Goal: Navigation & Orientation: Find specific page/section

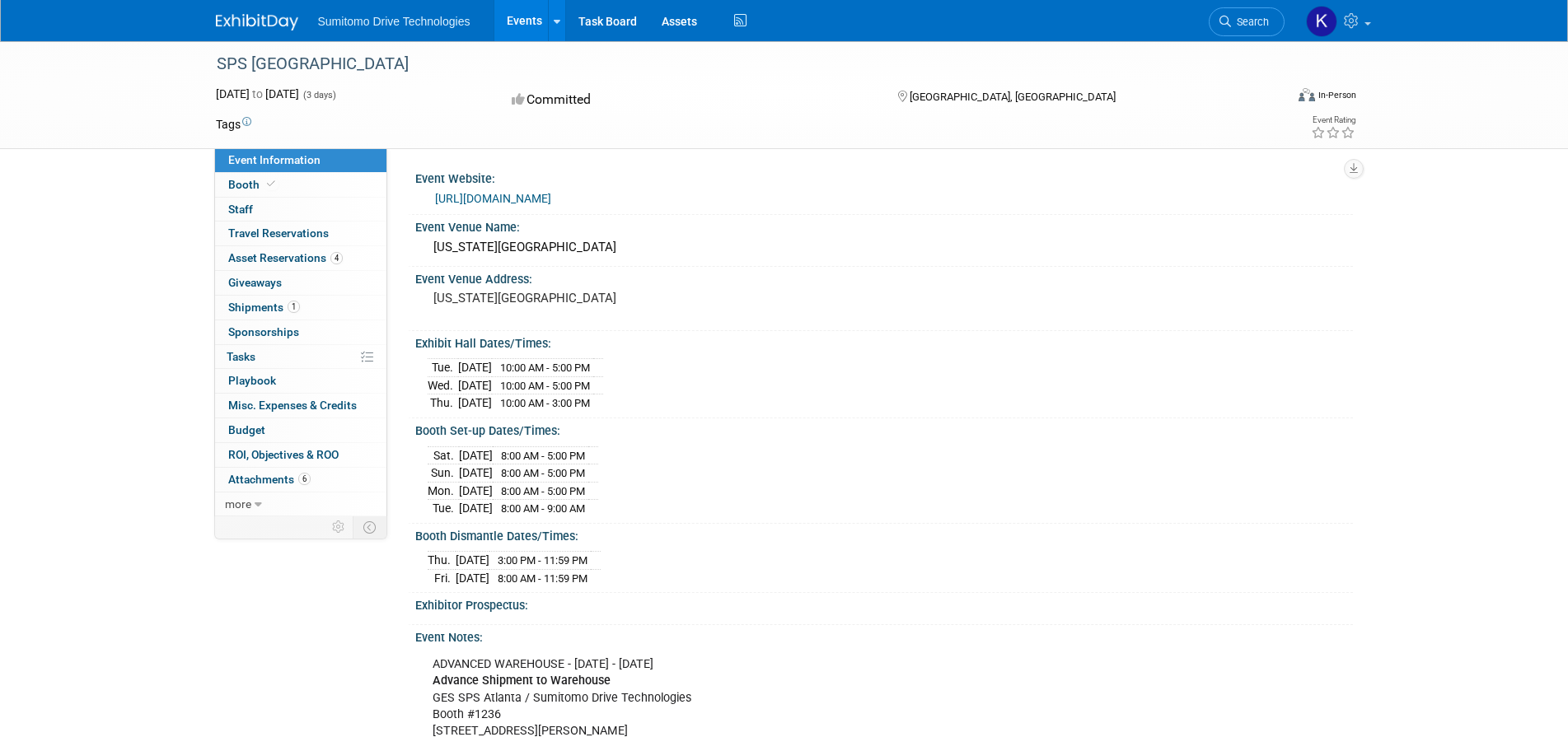
scroll to position [412, 0]
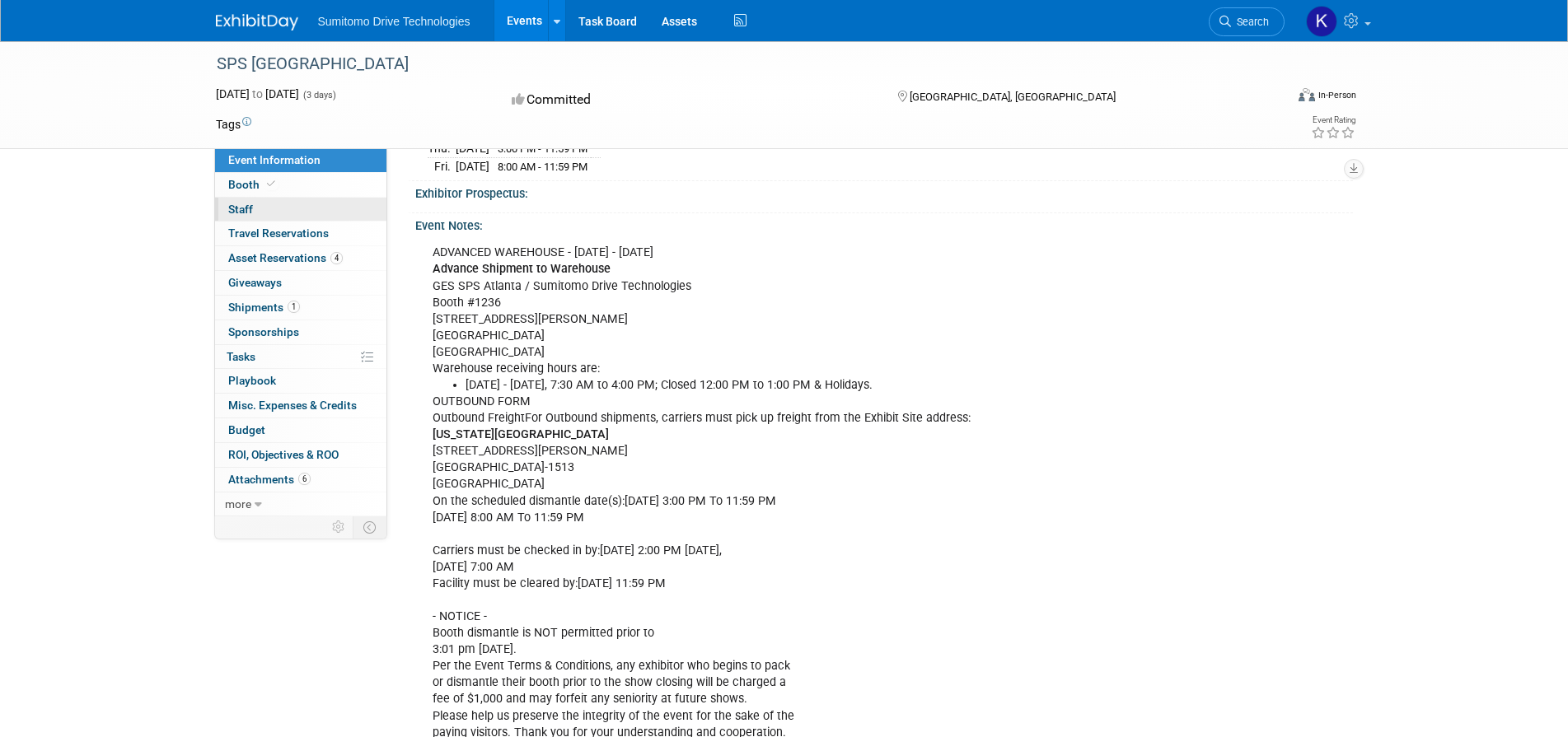
click at [237, 210] on span "Staff 0" at bounding box center [241, 209] width 25 height 13
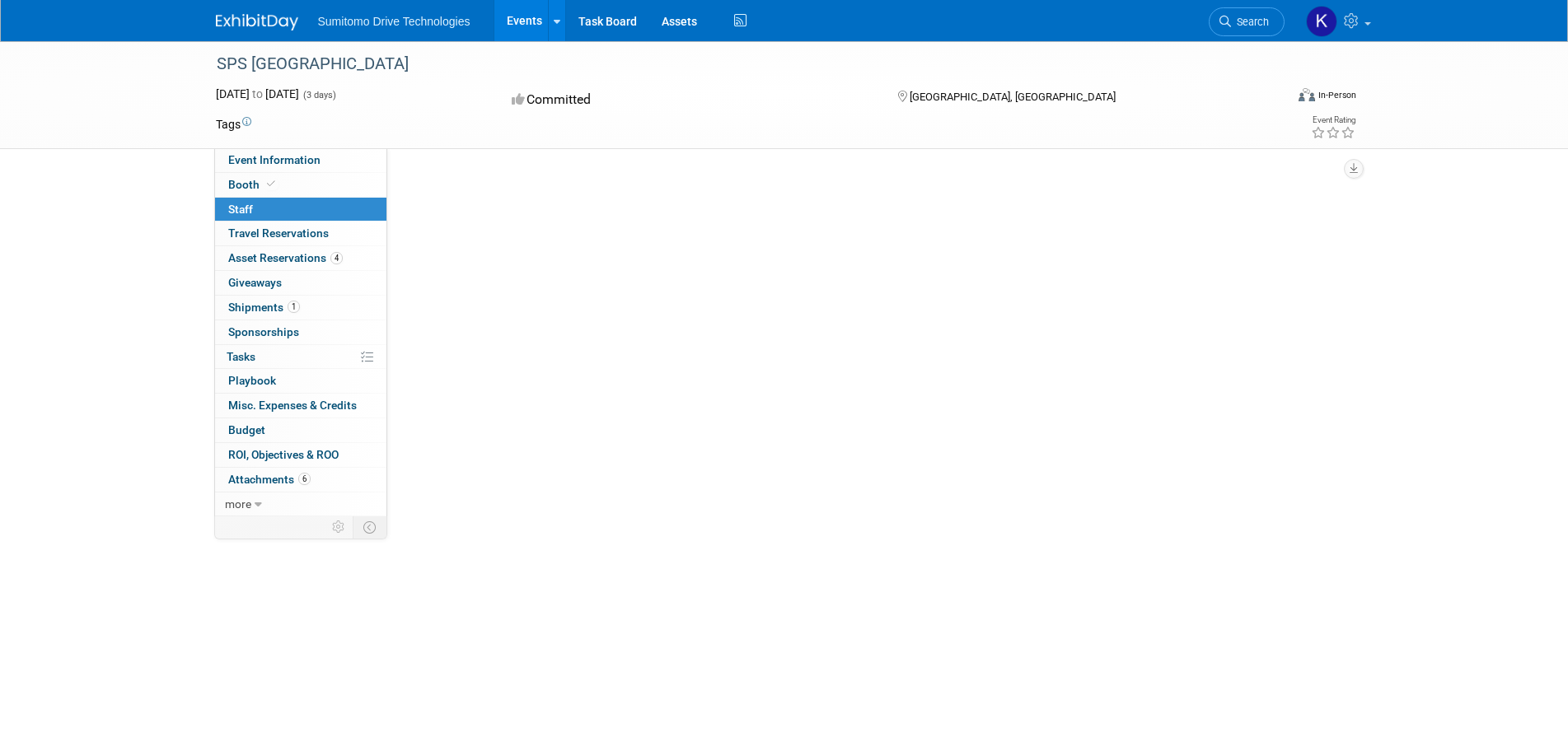
scroll to position [0, 0]
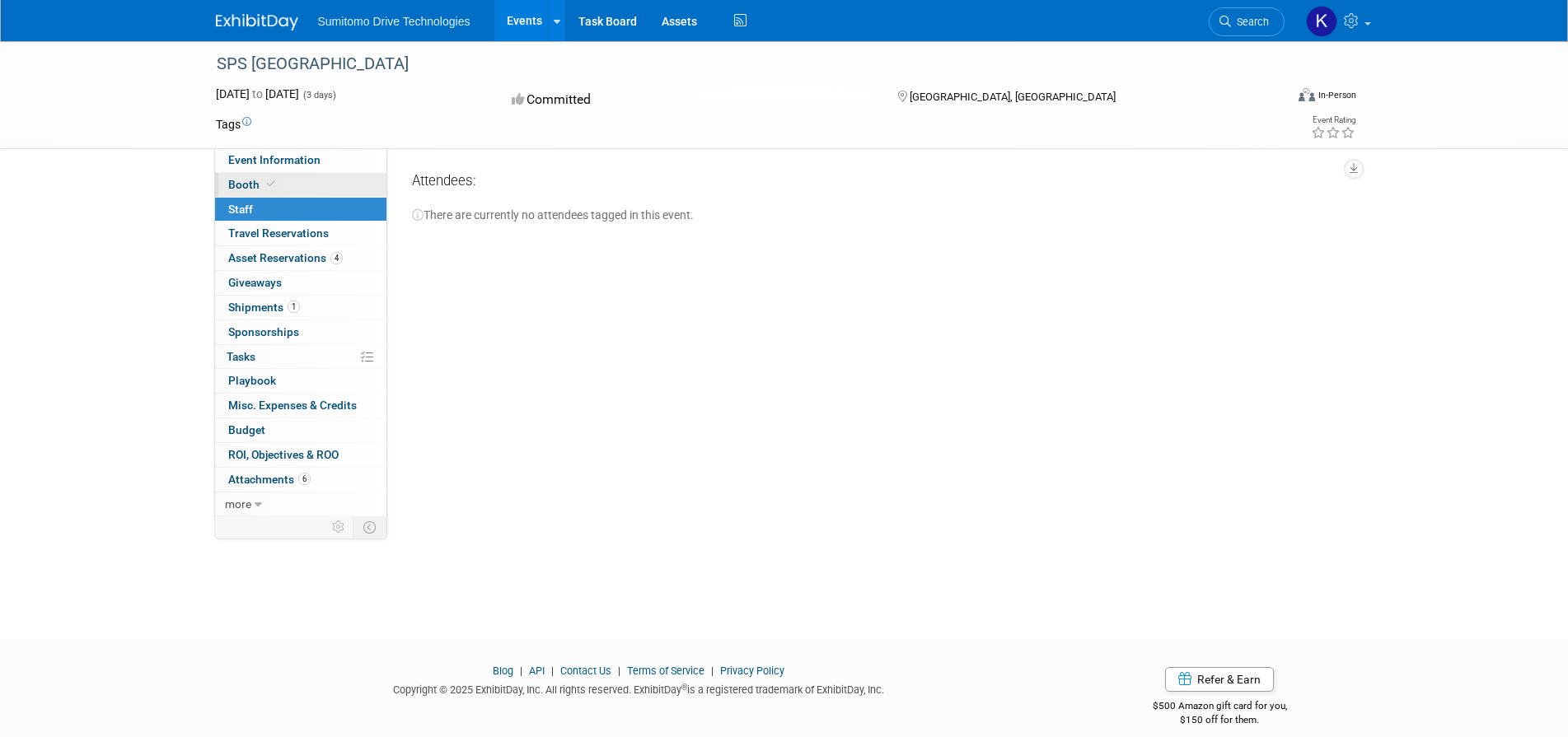
click at [267, 184] on icon at bounding box center [271, 184] width 8 height 9
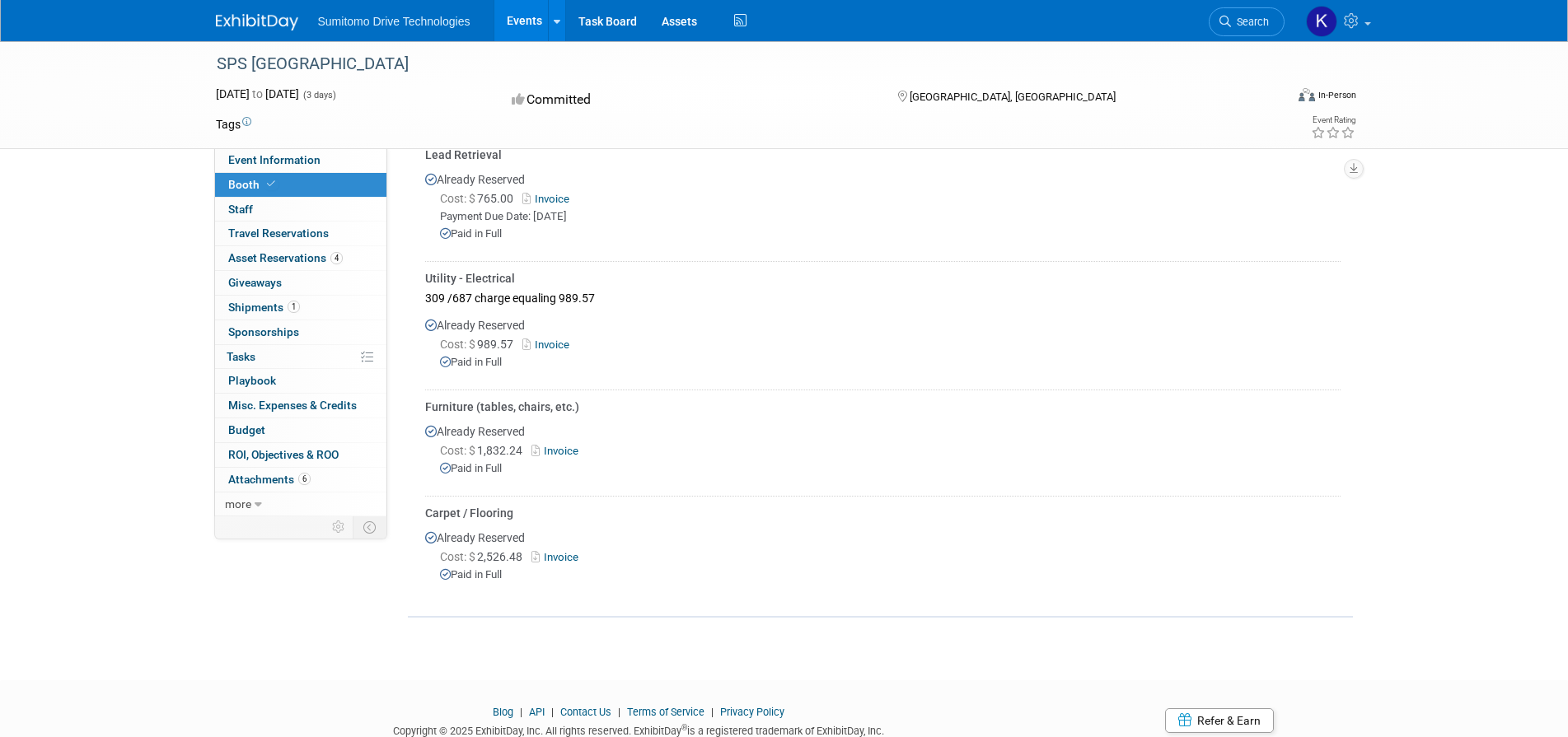
scroll to position [374, 0]
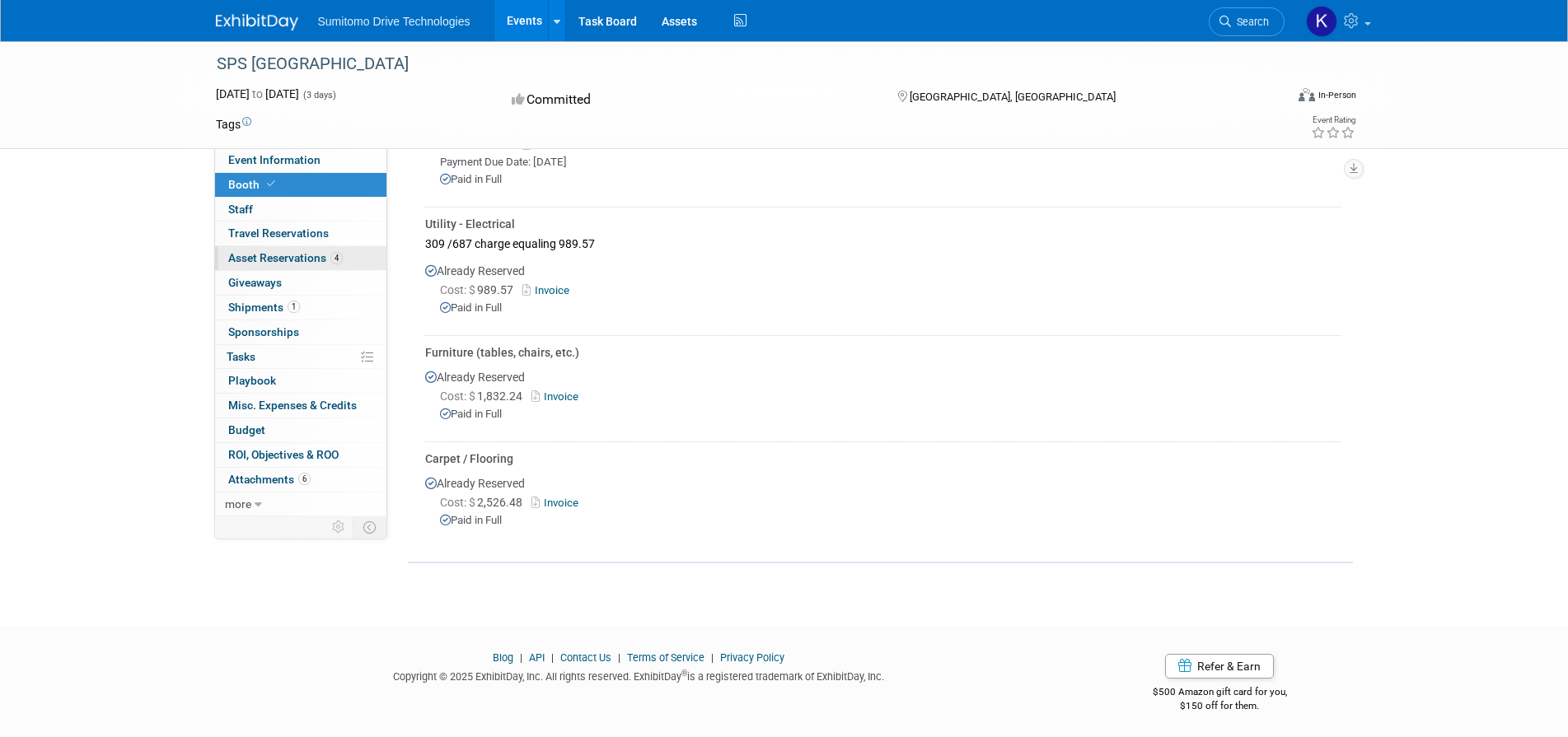
click at [277, 259] on span "Asset Reservations 4" at bounding box center [285, 258] width 114 height 13
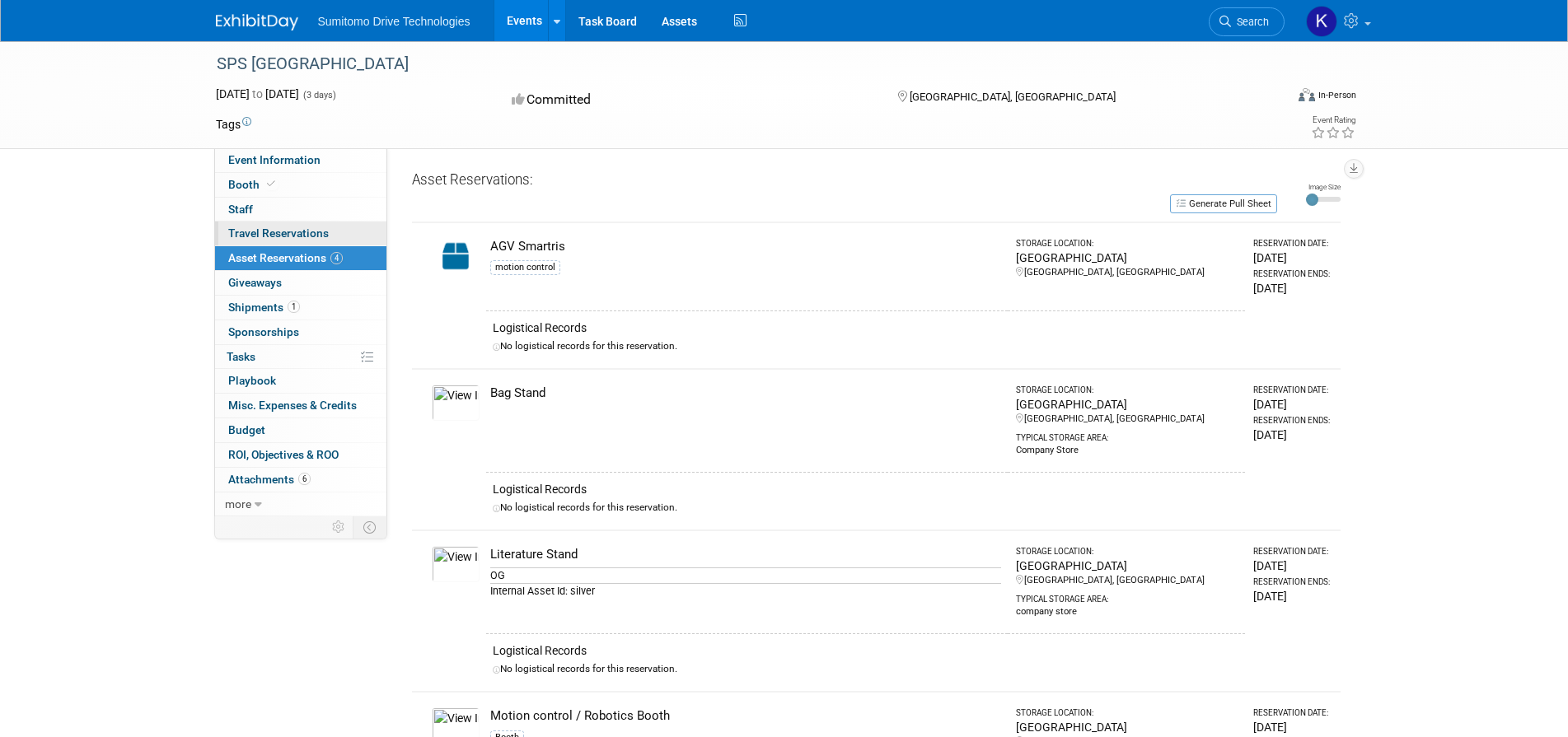
click at [283, 235] on span "Travel Reservations 0" at bounding box center [278, 233] width 101 height 13
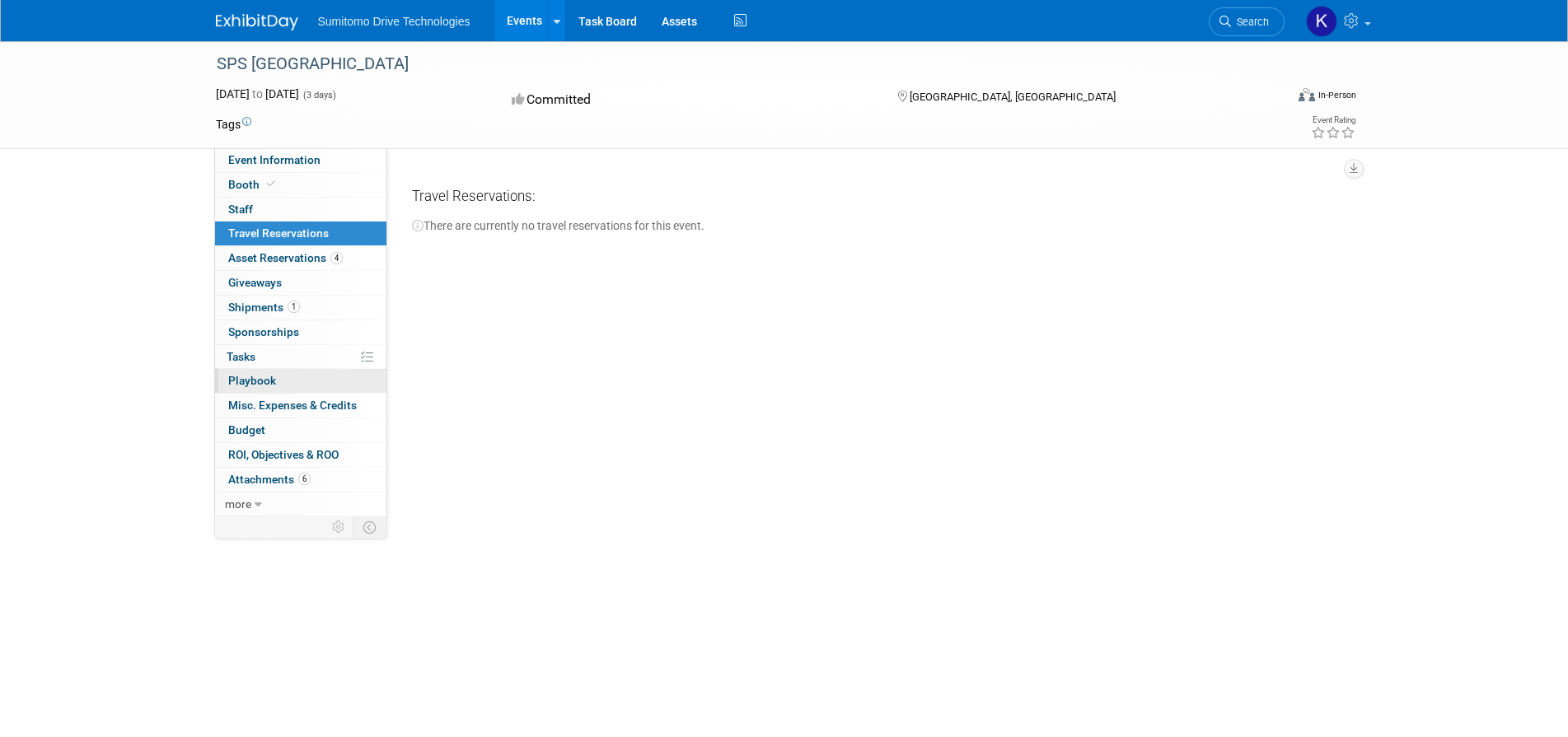
click at [262, 386] on span "Playbook 0" at bounding box center [252, 381] width 47 height 13
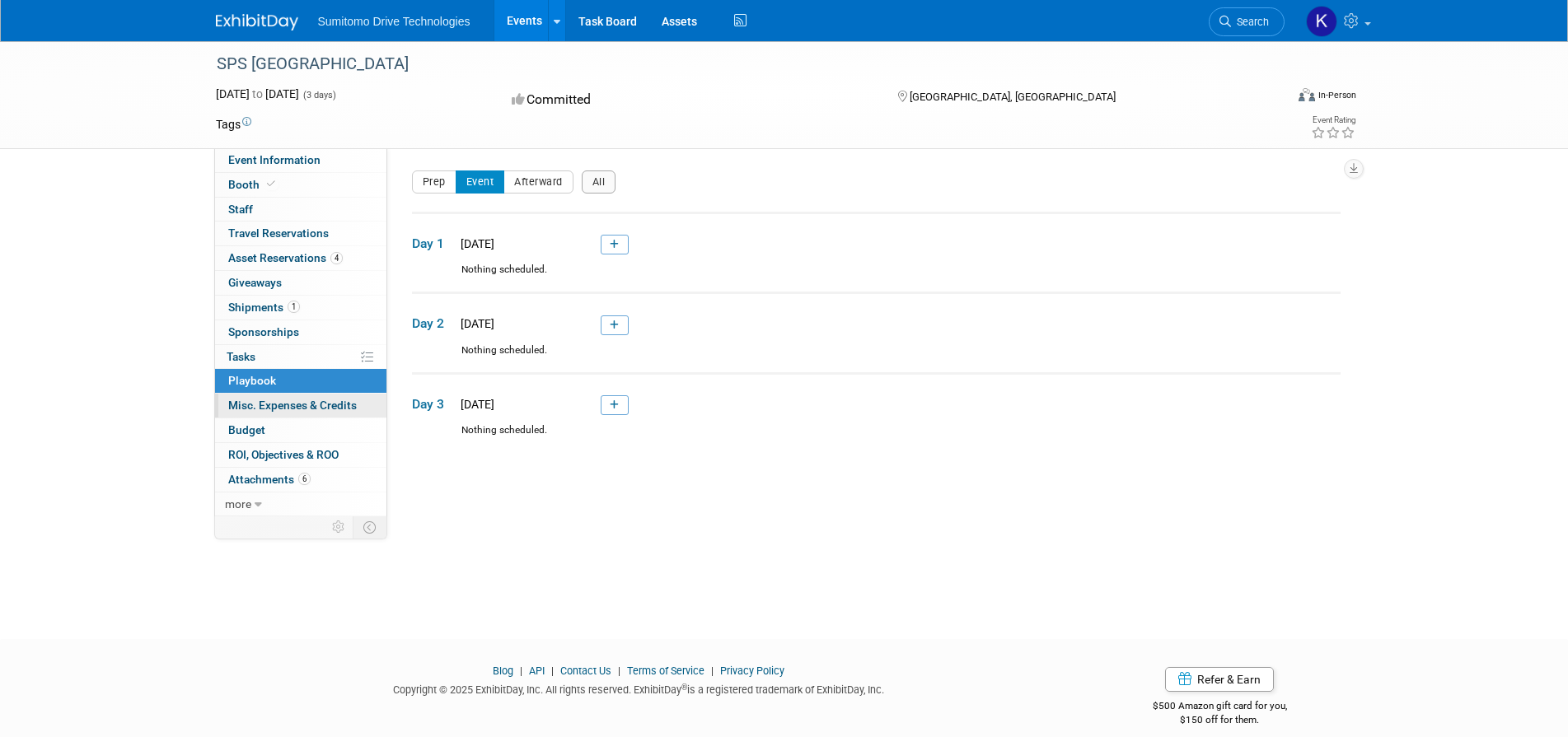
click at [272, 403] on link "0 Misc. Expenses & Credits 0" at bounding box center [301, 406] width 172 height 24
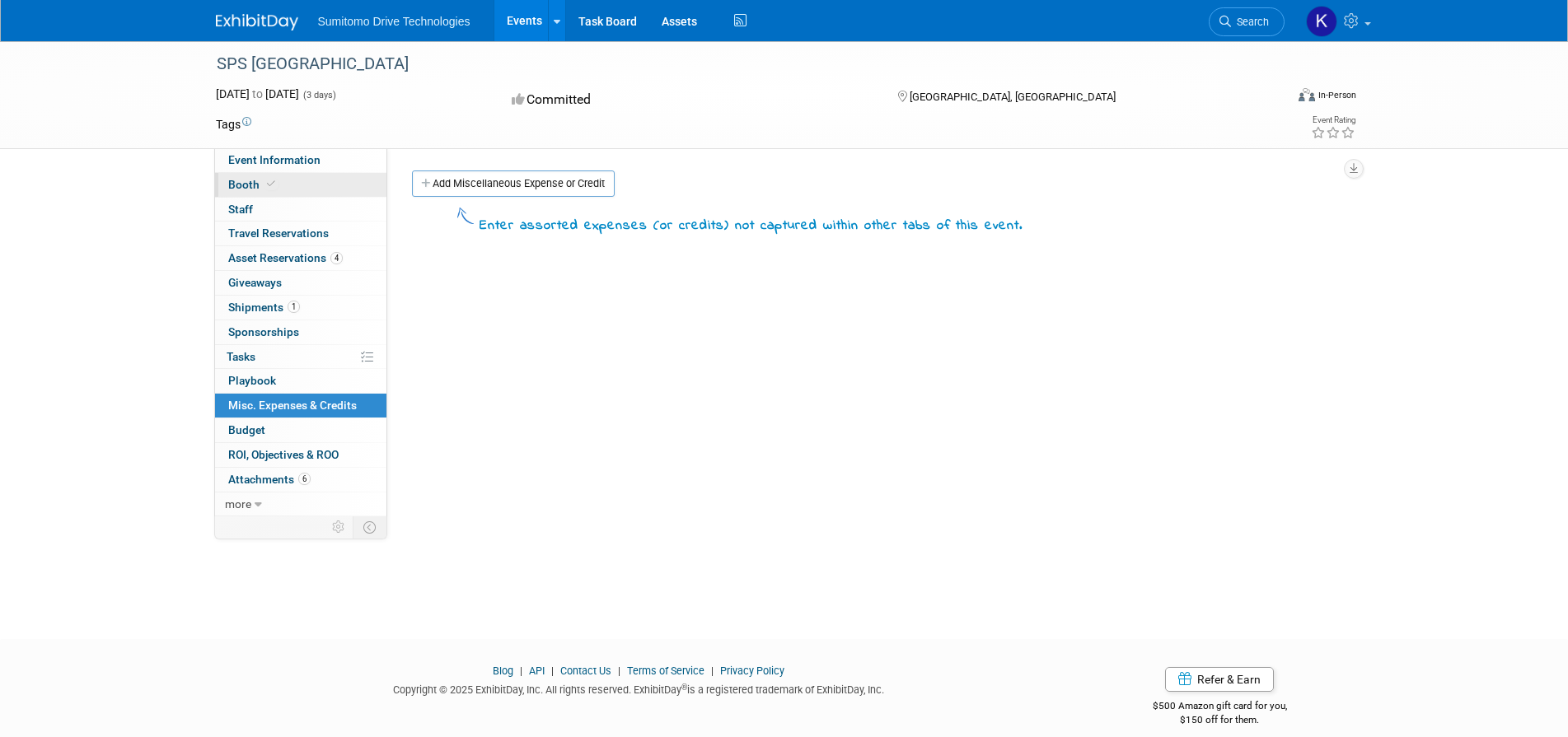
click at [247, 187] on span "Booth" at bounding box center [253, 185] width 50 height 13
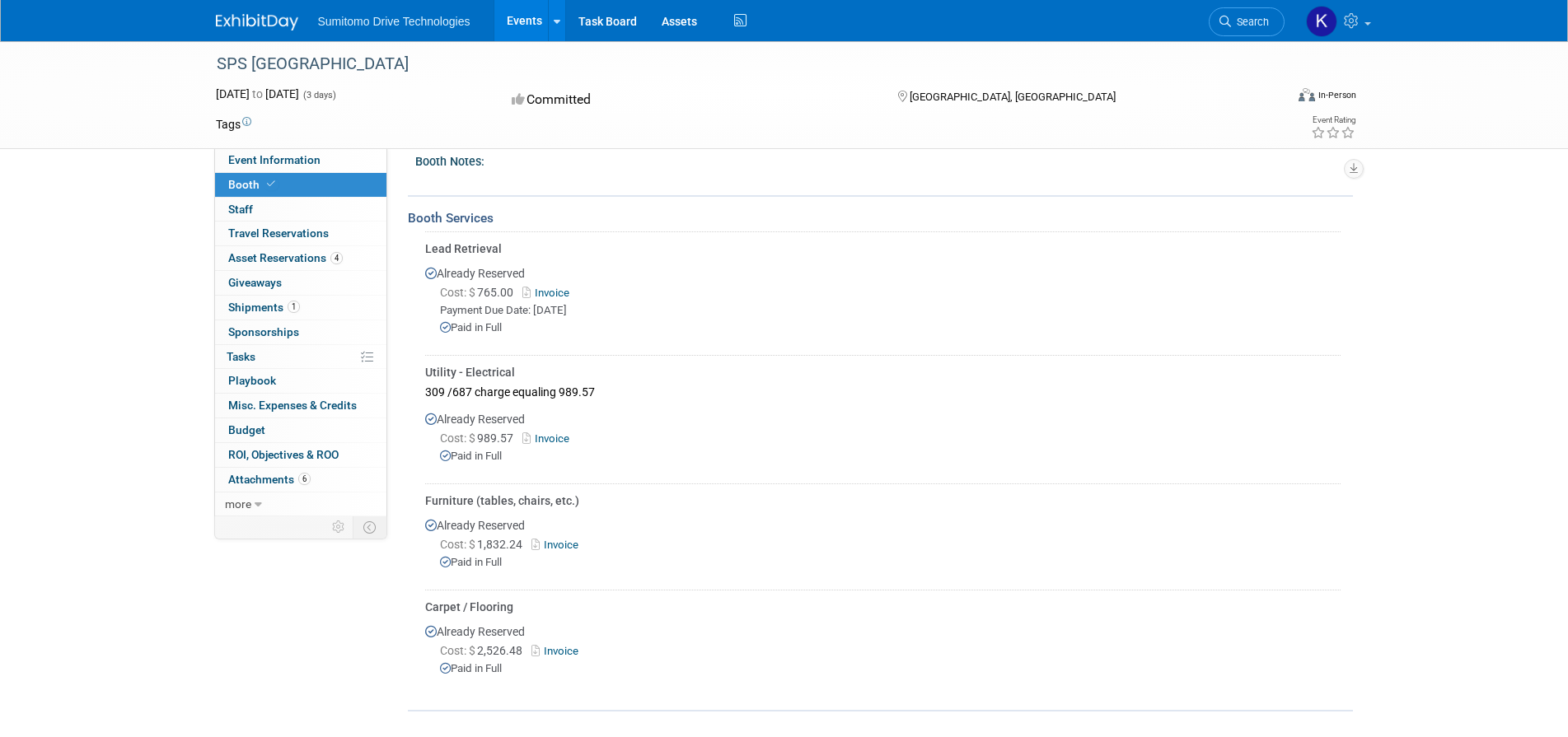
scroll to position [374, 0]
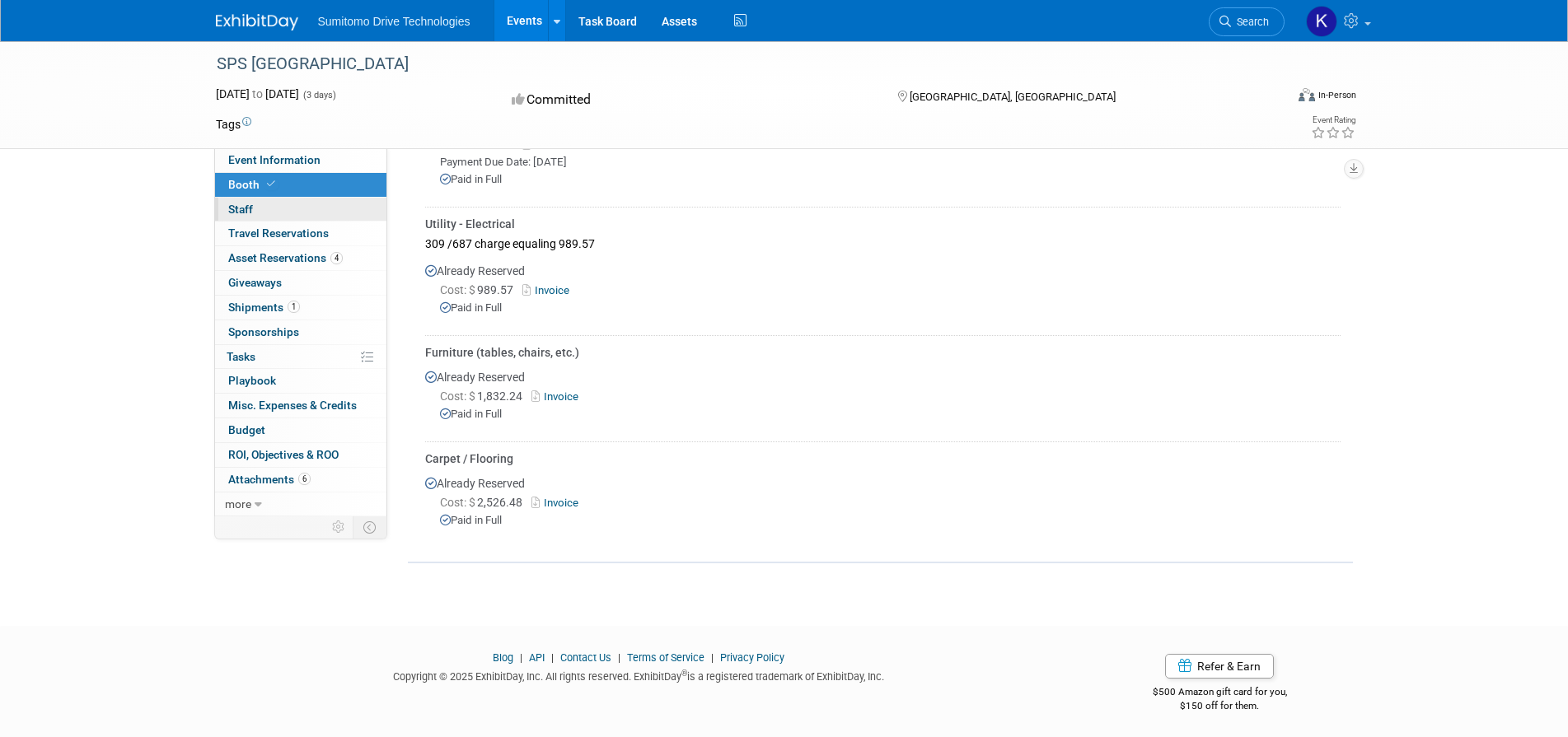
click at [242, 207] on span "Staff 0" at bounding box center [241, 209] width 25 height 13
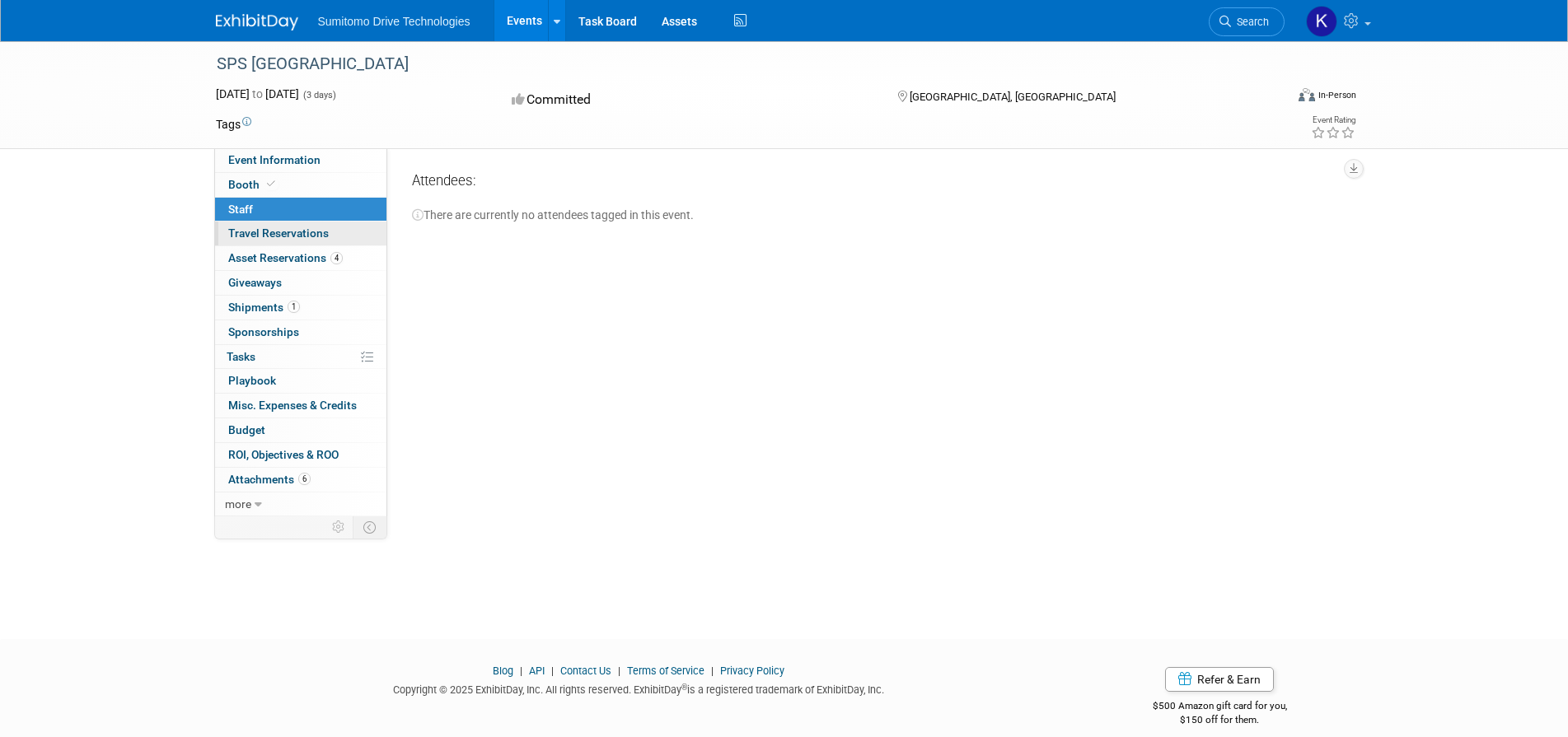
click at [258, 237] on span "Travel Reservations 0" at bounding box center [278, 233] width 101 height 13
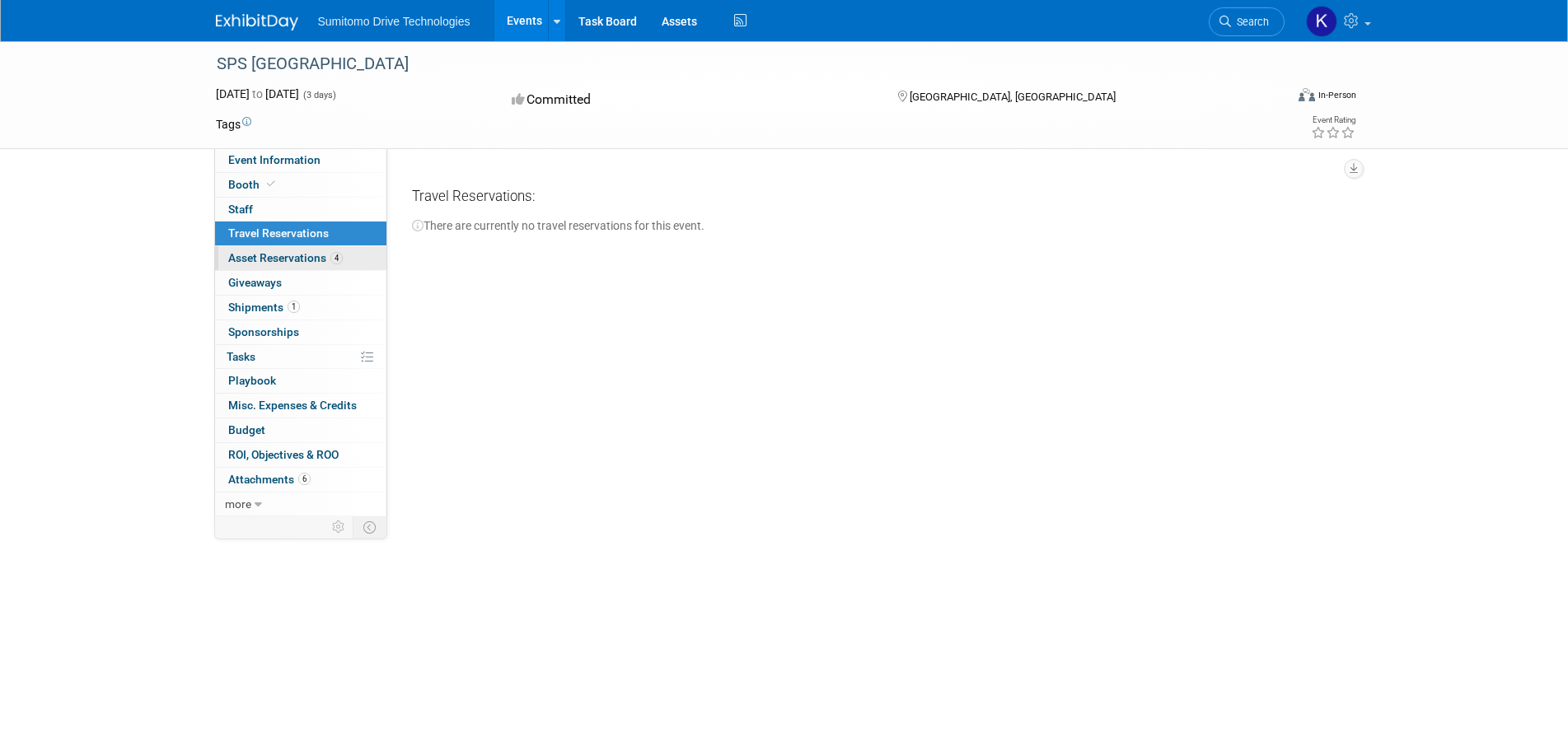
click at [267, 262] on span "Asset Reservations 4" at bounding box center [285, 258] width 114 height 13
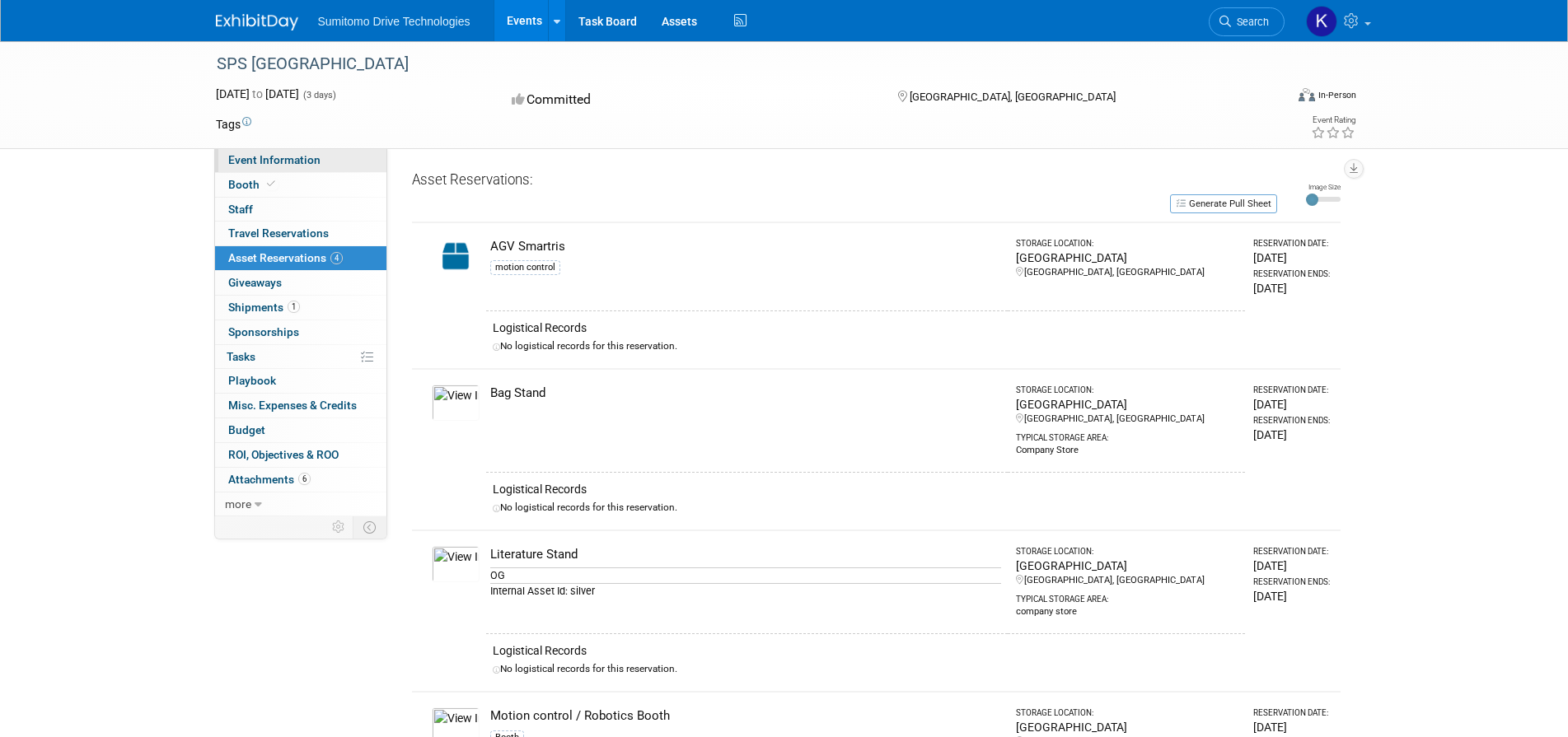
click at [262, 154] on span "Event Information" at bounding box center [274, 160] width 92 height 13
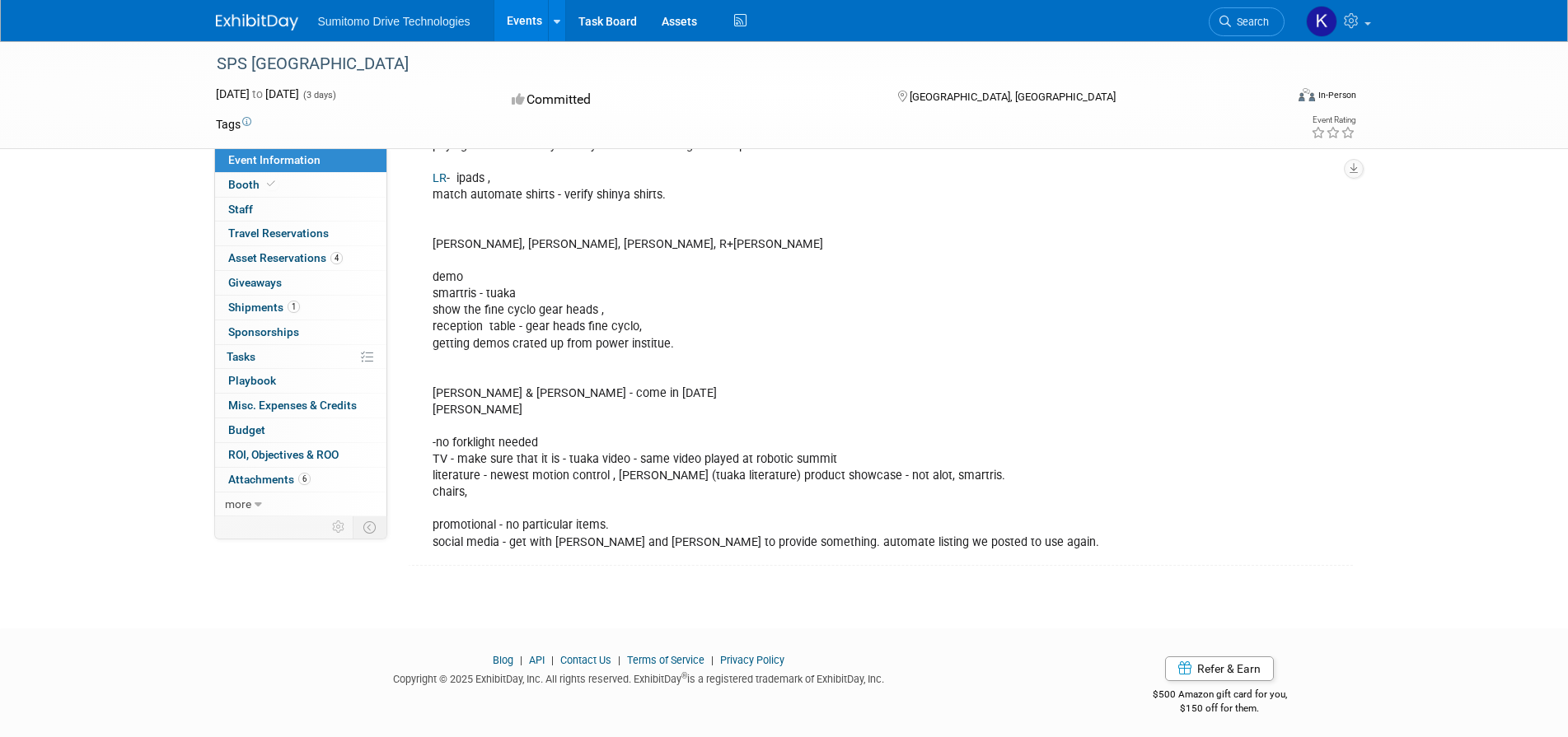
scroll to position [1002, 0]
